Goal: Complete application form

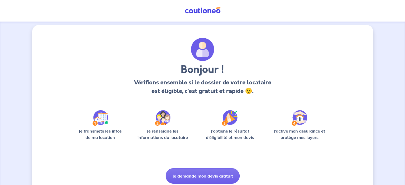
scroll to position [1, 0]
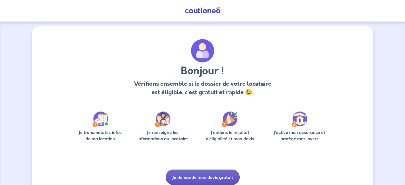
click at [191, 172] on button "Je demande mon devis gratuit" at bounding box center [203, 177] width 74 height 15
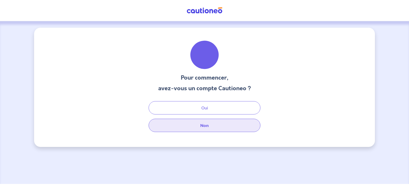
click at [214, 126] on button "Non" at bounding box center [205, 125] width 112 height 13
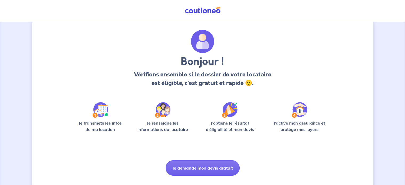
scroll to position [5, 0]
